Goal: Task Accomplishment & Management: Understand process/instructions

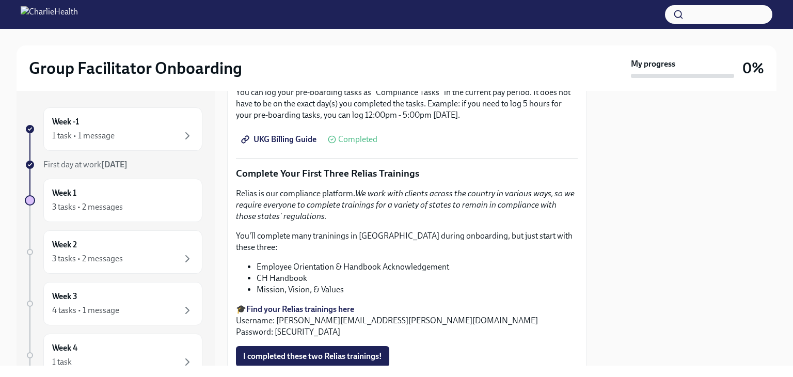
scroll to position [1072, 0]
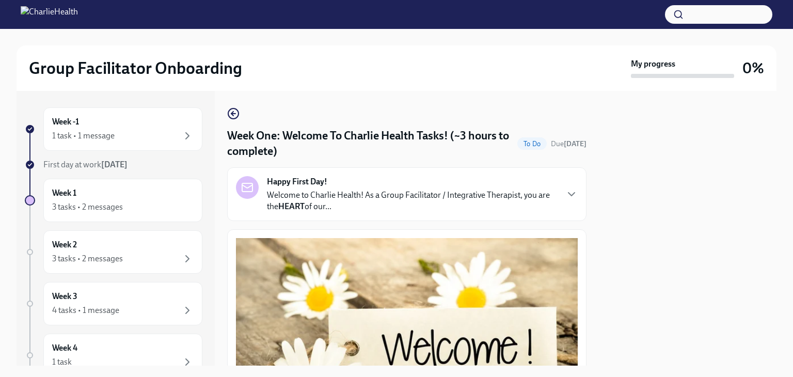
click at [181, 140] on icon "button" at bounding box center [187, 136] width 12 height 12
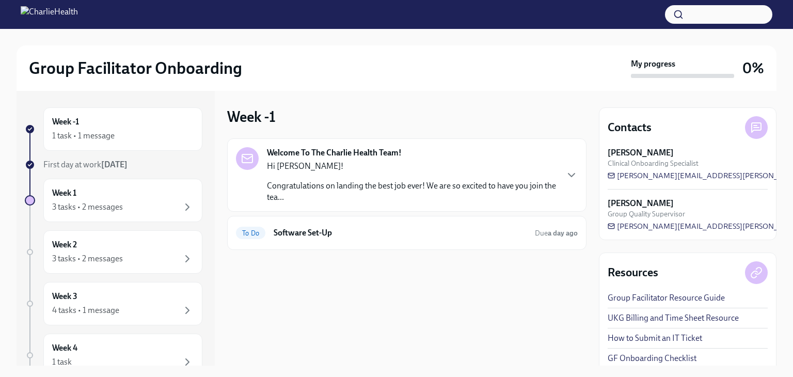
click at [560, 238] on div "To Do Software Set-Up Due a day ago" at bounding box center [407, 233] width 342 height 17
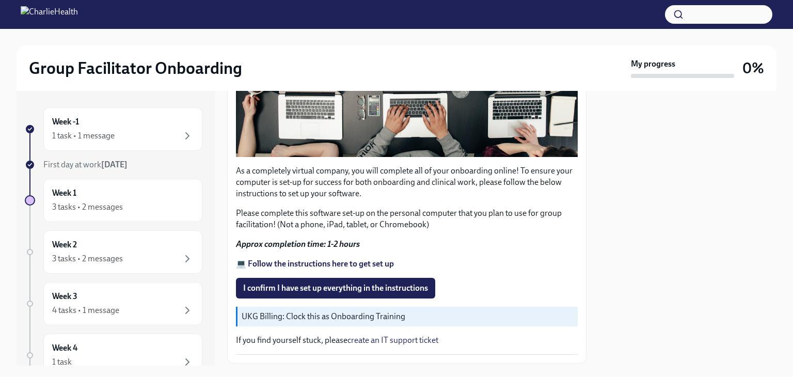
scroll to position [289, 0]
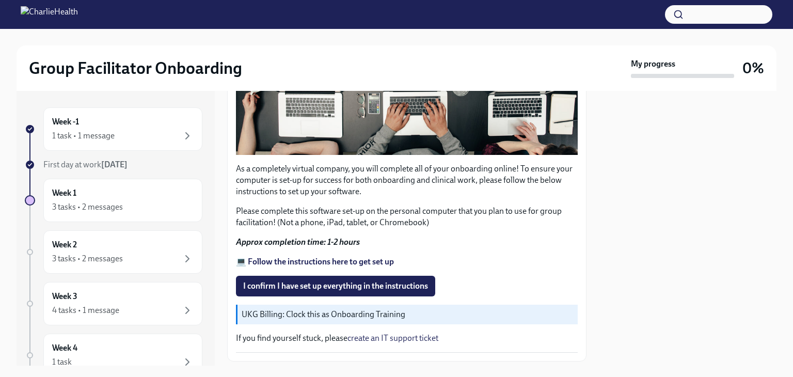
click at [368, 281] on span "I confirm I have set up everything in the instructions" at bounding box center [335, 286] width 185 height 10
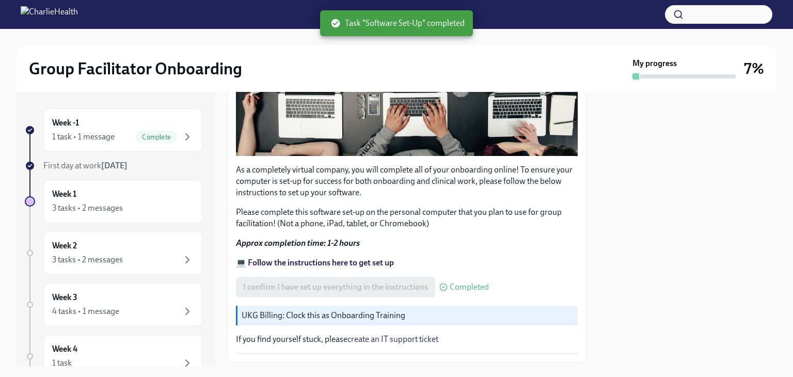
click at [371, 258] on strong "💻 Follow the instructions here to get set up" at bounding box center [315, 263] width 158 height 10
